Goal: Task Accomplishment & Management: Use online tool/utility

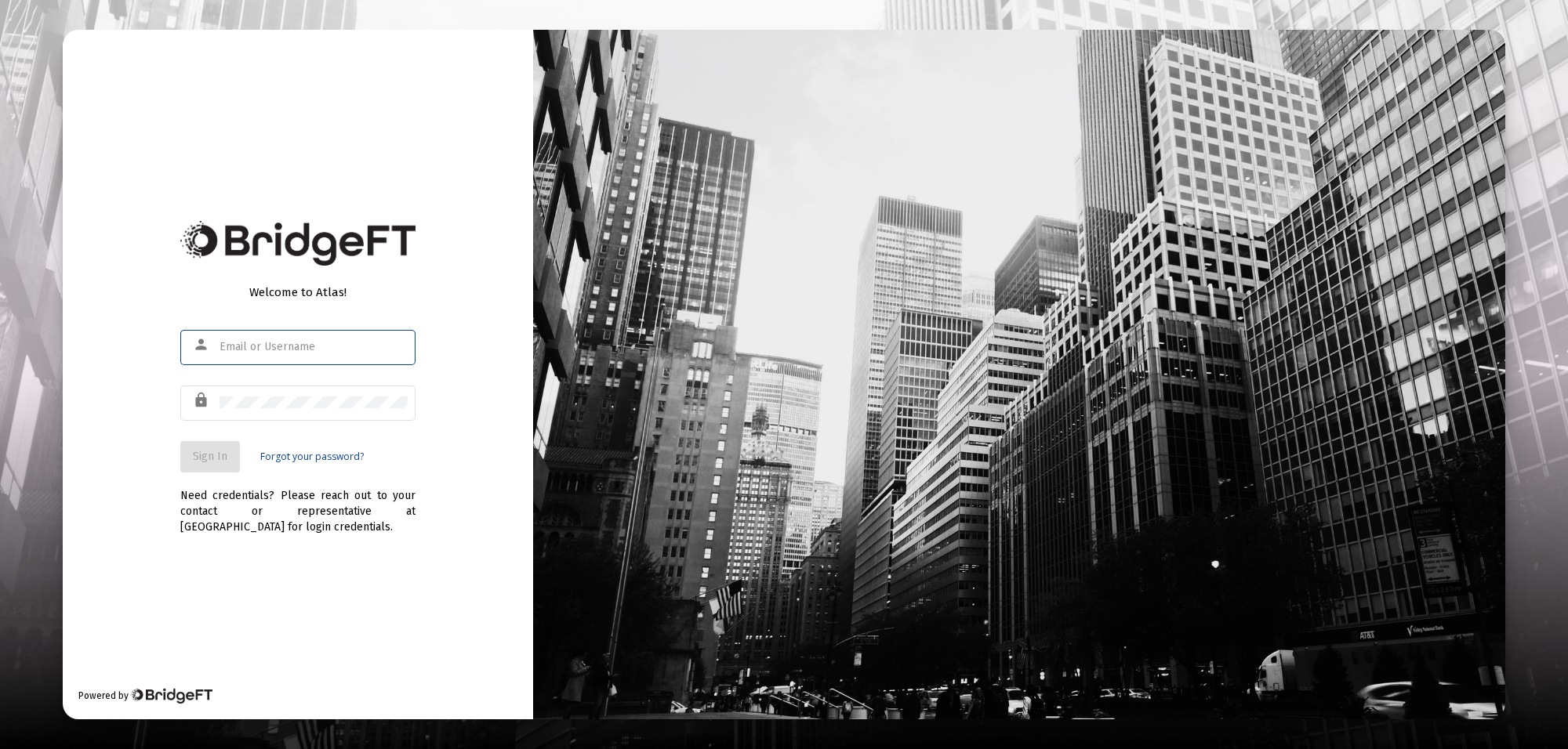
click at [282, 341] on input "text" at bounding box center [313, 348] width 188 height 13
type input "[PERSON_NAME][EMAIL_ADDRESS][PERSON_NAME][DOMAIN_NAME]"
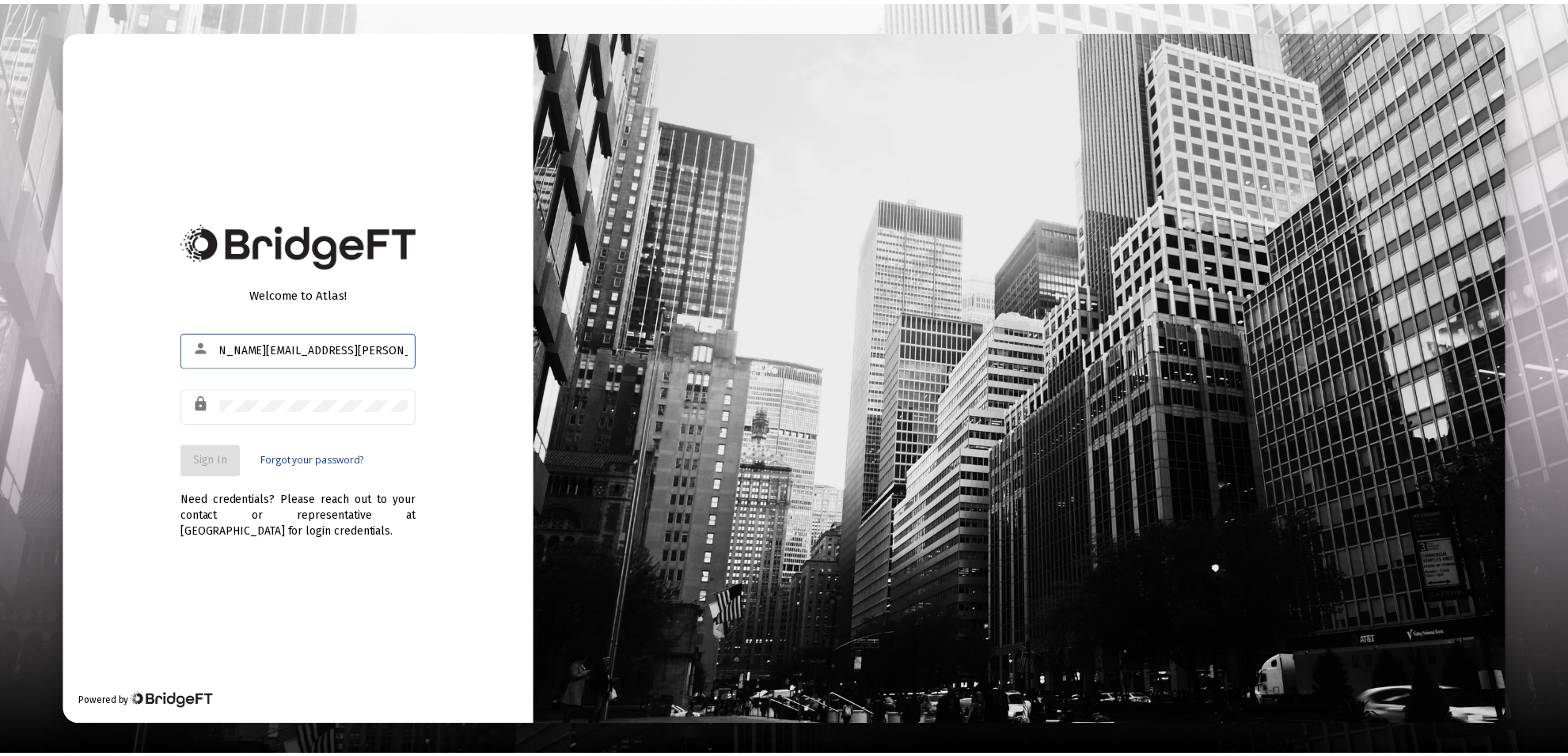
scroll to position [0, 0]
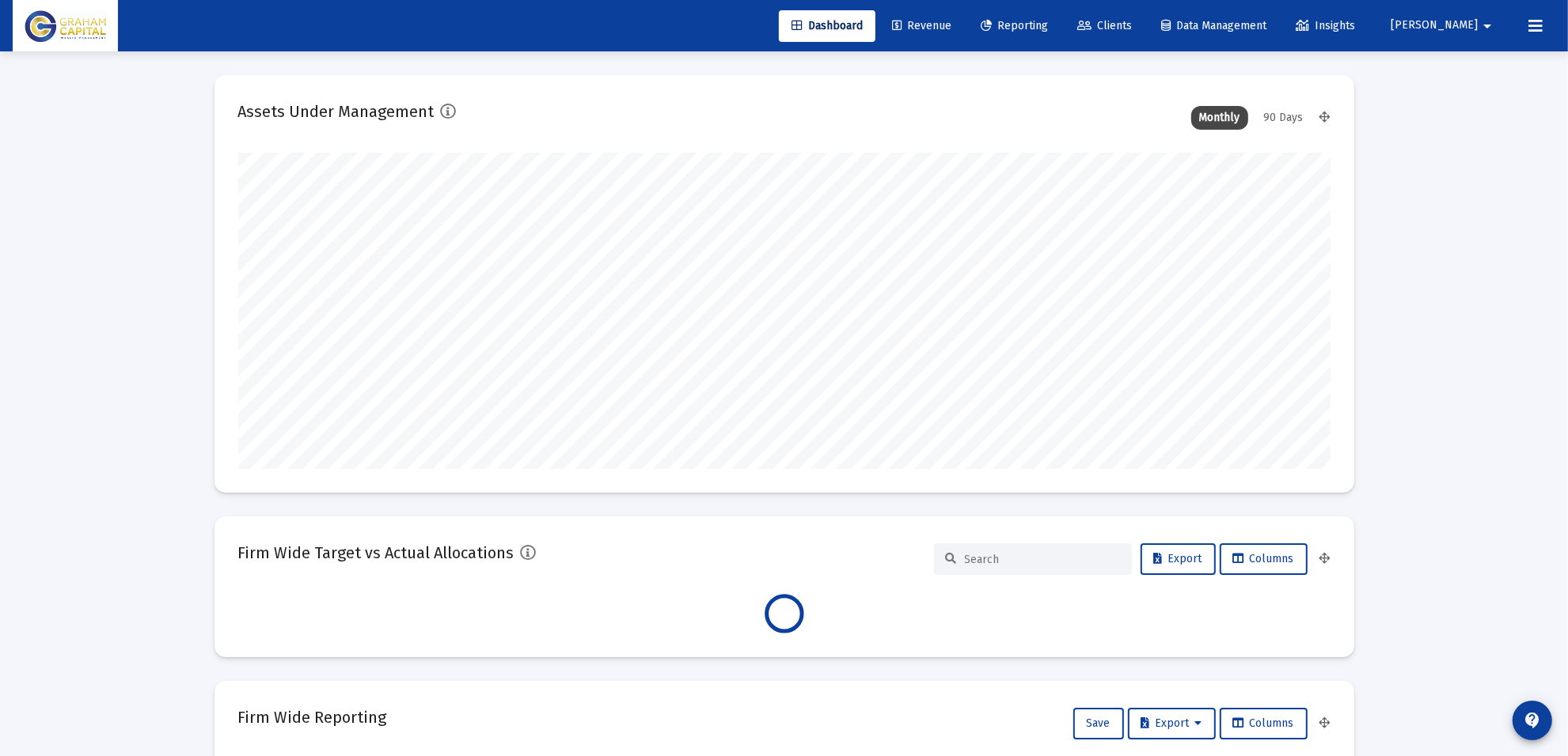
scroll to position [316, 588]
type input "[DATE]"
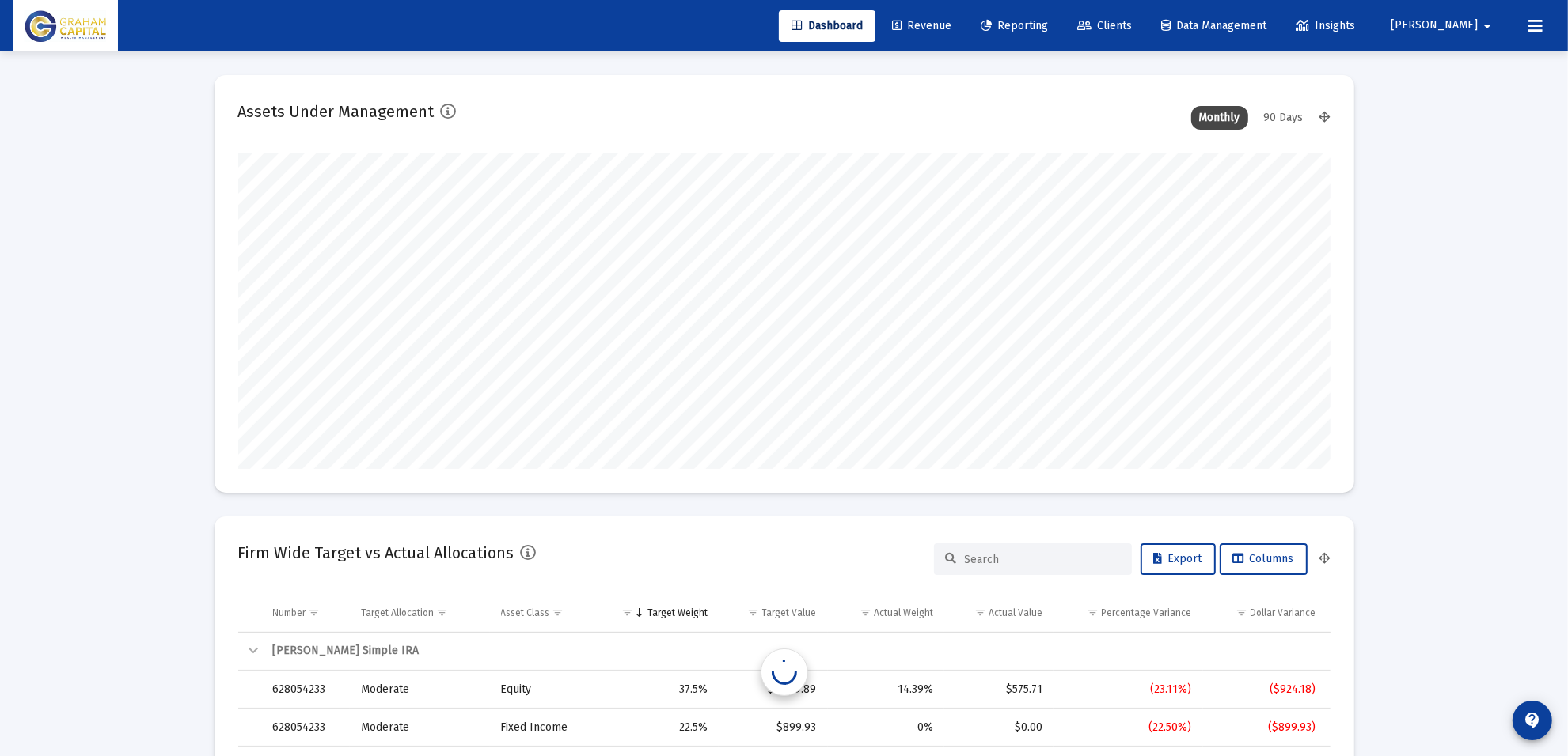
scroll to position [316, 511]
click at [1054, 33] on link "Reporting" at bounding box center [1013, 26] width 92 height 32
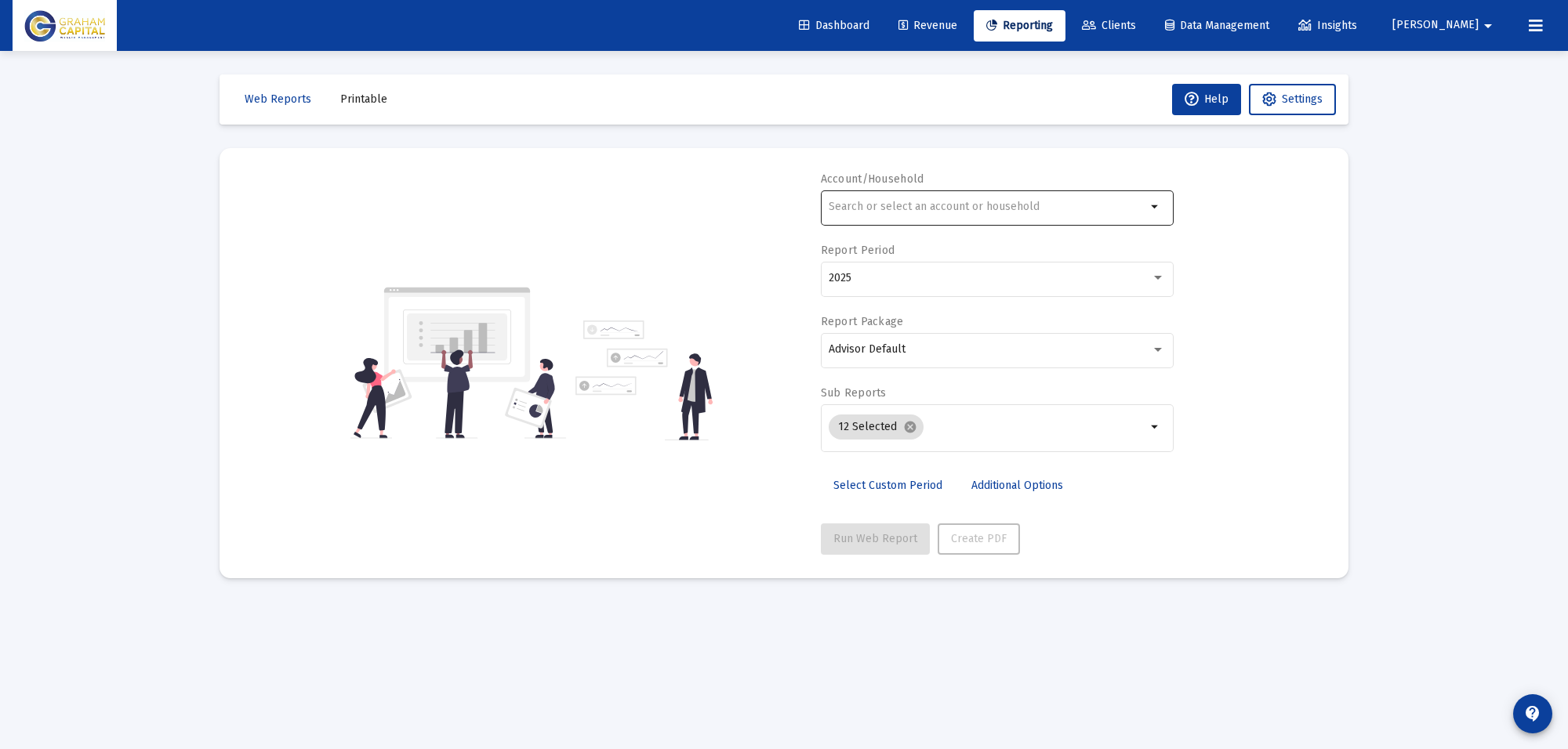
click at [904, 201] on input "text" at bounding box center [987, 207] width 317 height 13
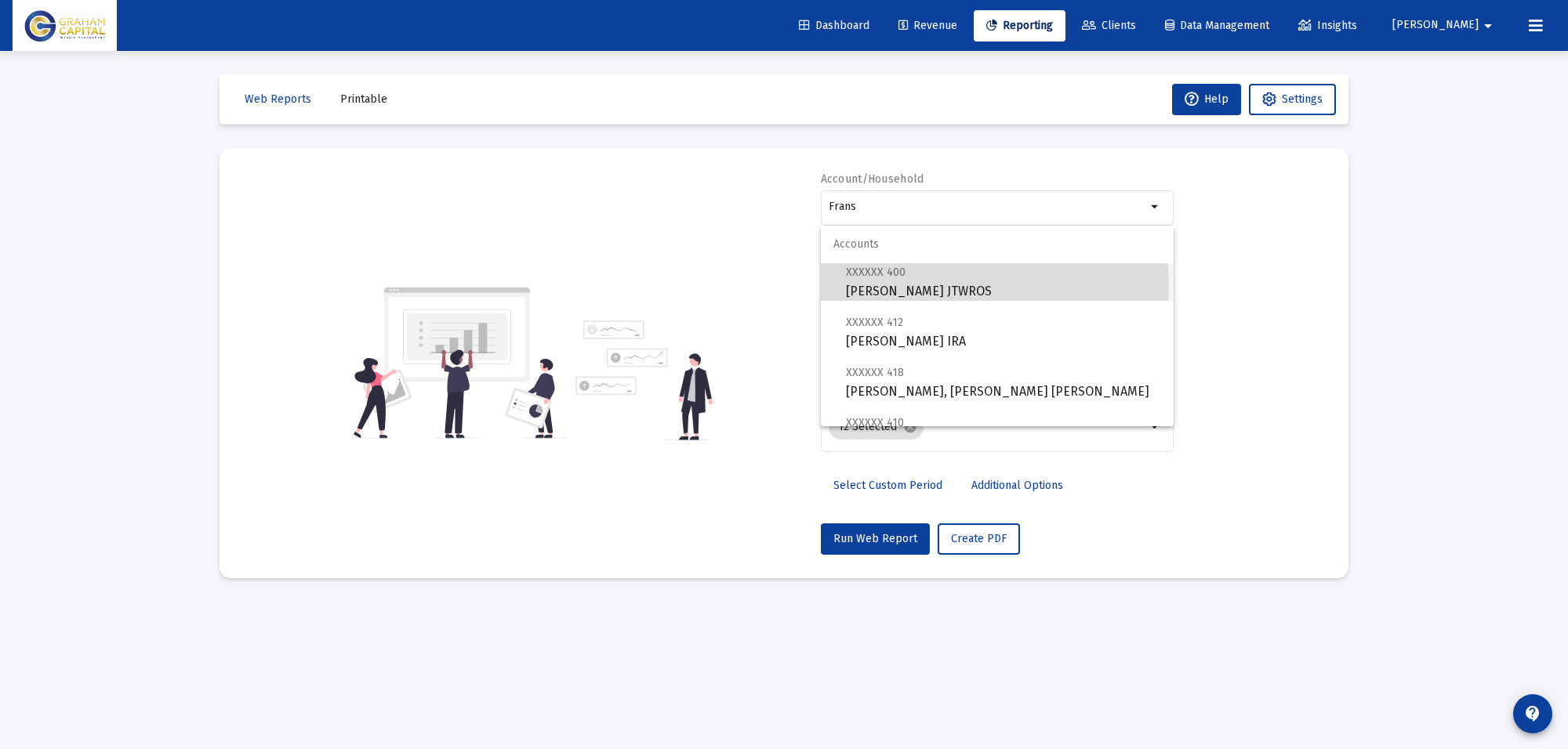
click at [994, 286] on span "XXXXXX 400 [PERSON_NAME] JTWROS" at bounding box center [1003, 282] width 315 height 39
type input "[PERSON_NAME] JTWROS"
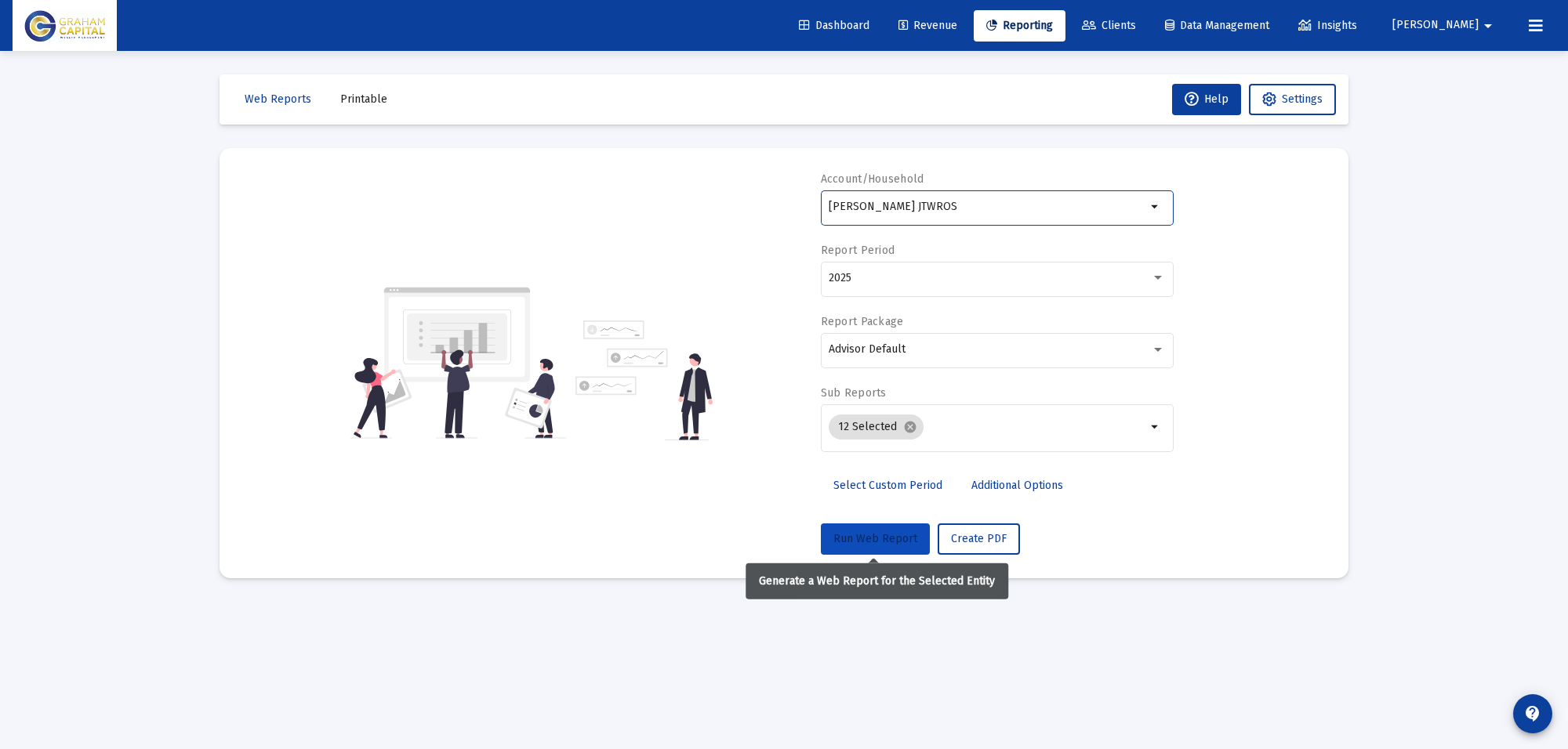
click at [882, 537] on span "Run Web Report" at bounding box center [875, 538] width 84 height 13
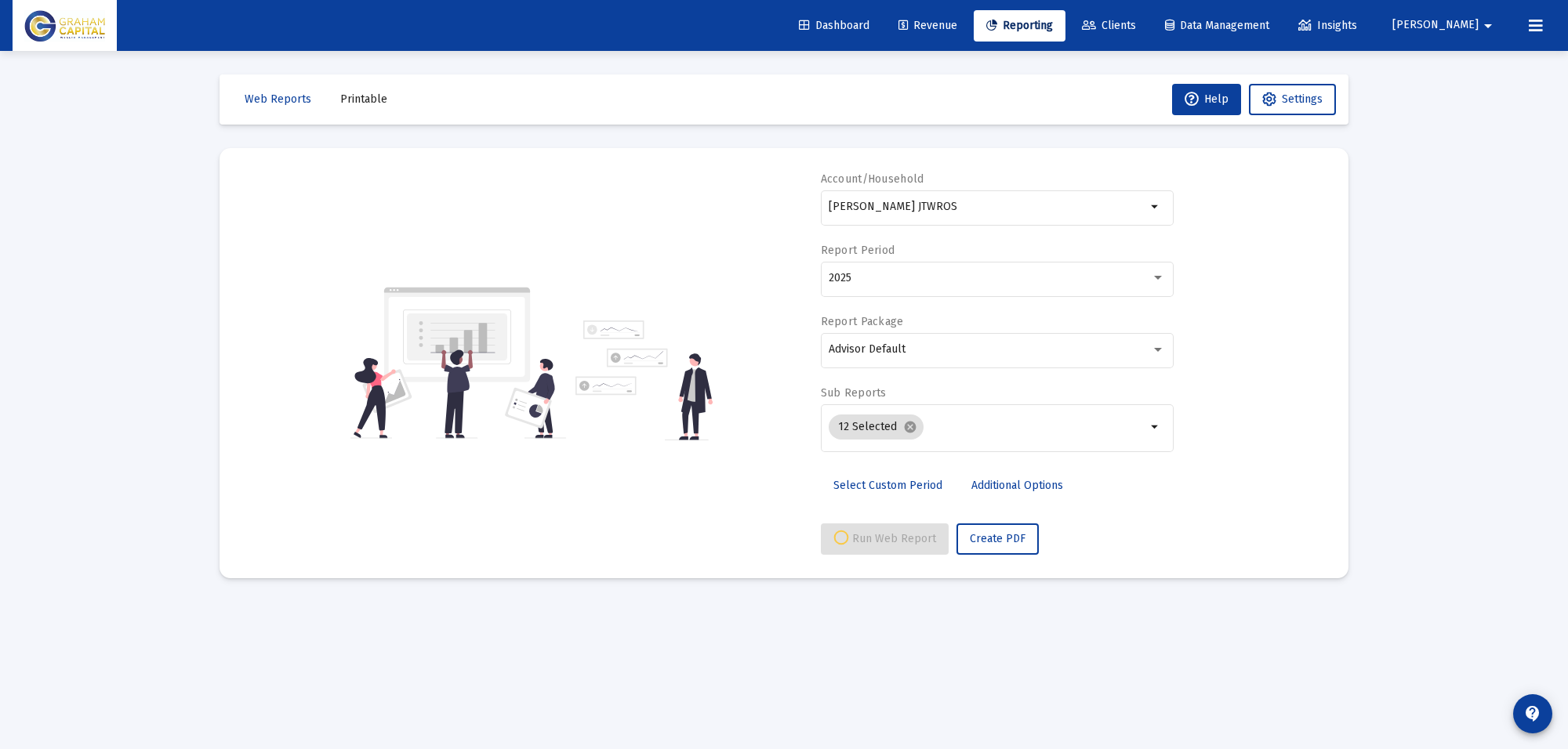
select select "View all"
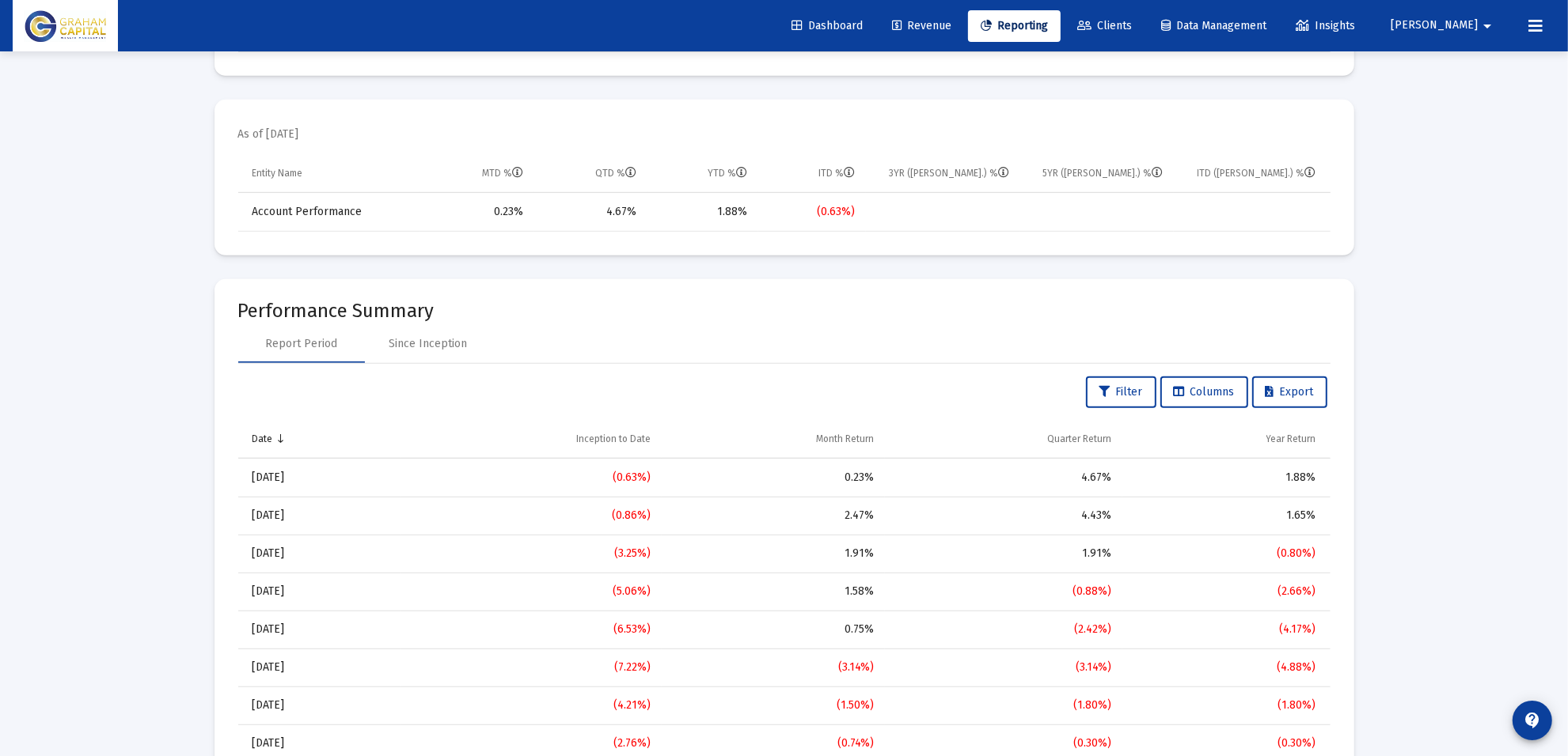
scroll to position [889, 0]
